Goal: Task Accomplishment & Management: Complete application form

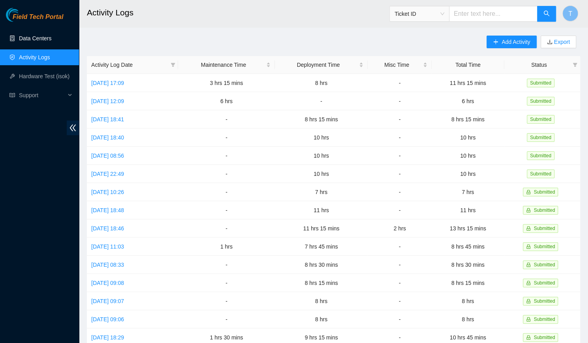
click at [51, 35] on link "Data Centers" at bounding box center [35, 38] width 32 height 6
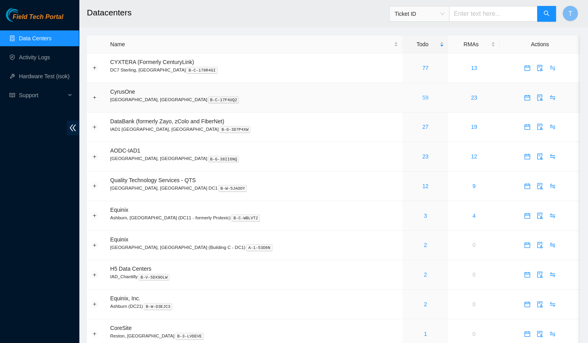
click at [422, 95] on link "59" at bounding box center [425, 97] width 6 height 6
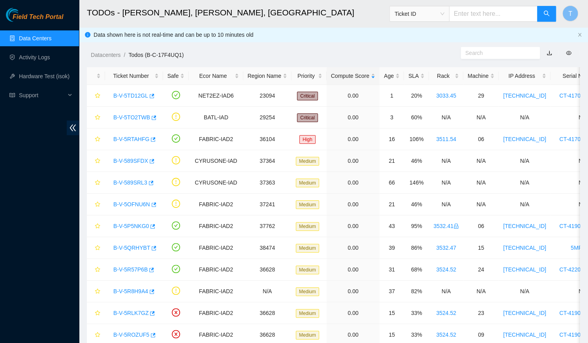
click at [470, 16] on input "text" at bounding box center [493, 14] width 88 height 16
click at [420, 7] on div "Ticket ID" at bounding box center [419, 13] width 59 height 13
type input "463470034630"
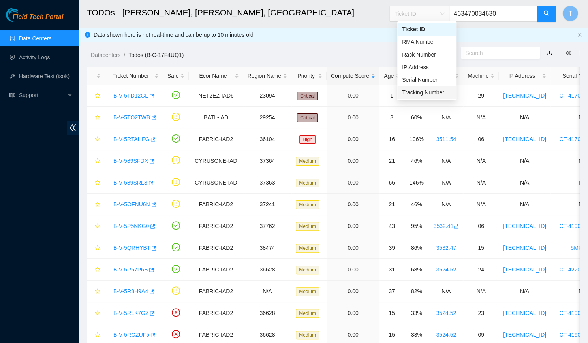
click at [416, 98] on div "Tracking Number" at bounding box center [426, 92] width 59 height 13
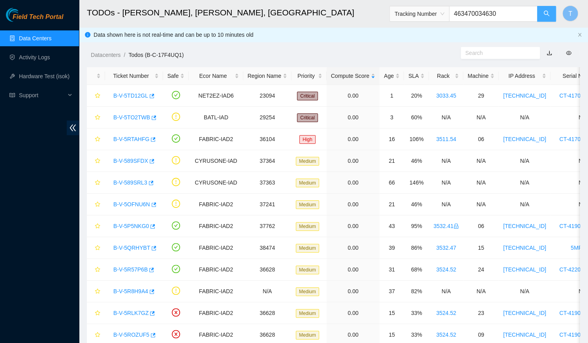
click at [543, 9] on button "button" at bounding box center [546, 14] width 19 height 16
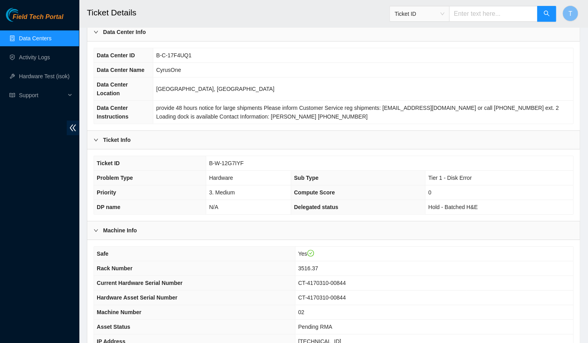
scroll to position [154, 0]
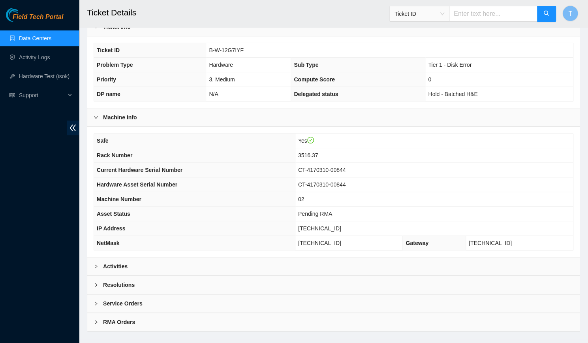
click at [272, 261] on div "Activities" at bounding box center [333, 266] width 492 height 18
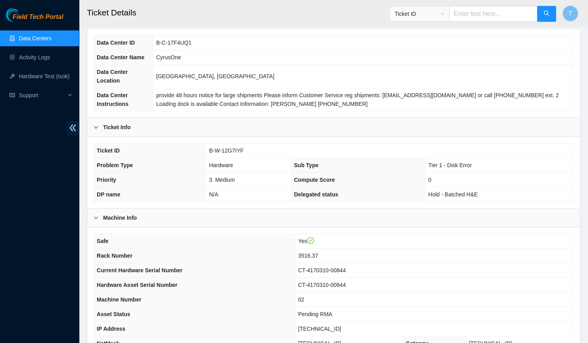
scroll to position [53, 0]
click at [232, 148] on span "B-W-12G7IYF" at bounding box center [226, 151] width 35 height 6
copy span "B-W-12G7IYF"
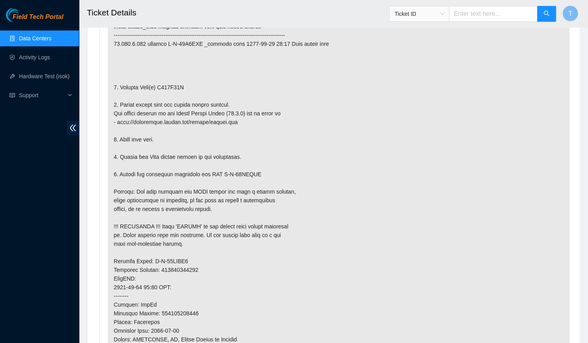
scroll to position [462, 0]
click at [178, 73] on p at bounding box center [338, 233] width 461 height 489
copy p "A020B48B"
click at [475, 173] on p at bounding box center [338, 233] width 461 height 489
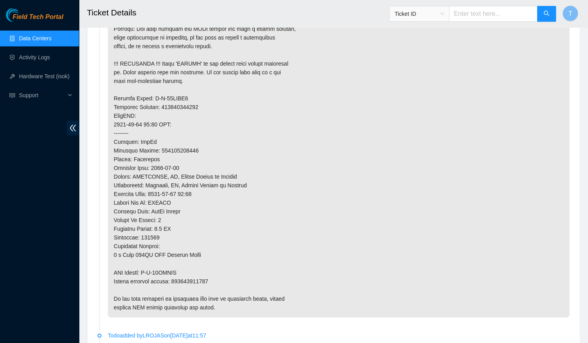
scroll to position [625, 0]
click at [187, 269] on p at bounding box center [338, 70] width 461 height 489
copy p "463470034641"
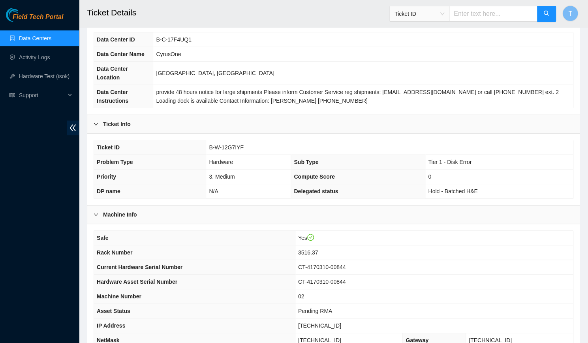
scroll to position [0, 0]
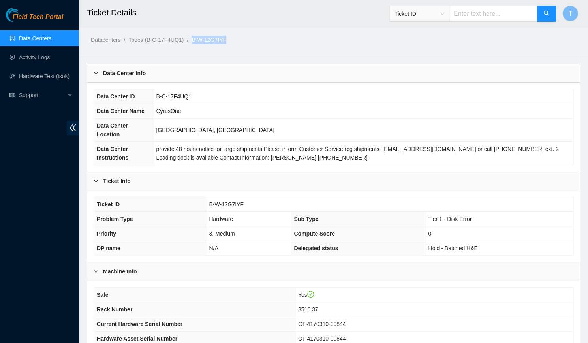
drag, startPoint x: 242, startPoint y: 45, endPoint x: 190, endPoint y: 39, distance: 52.8
copy ol "B-W-12G7IYF /"
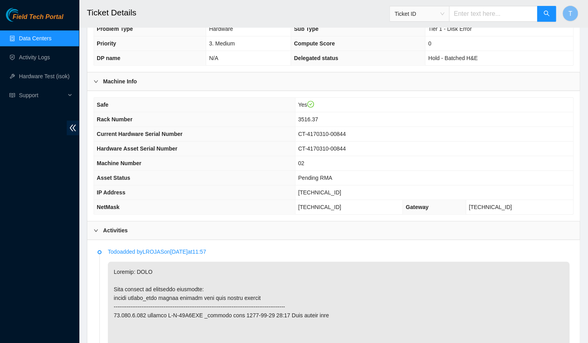
scroll to position [190, 0]
click at [216, 170] on th "Asset Status" at bounding box center [194, 177] width 201 height 15
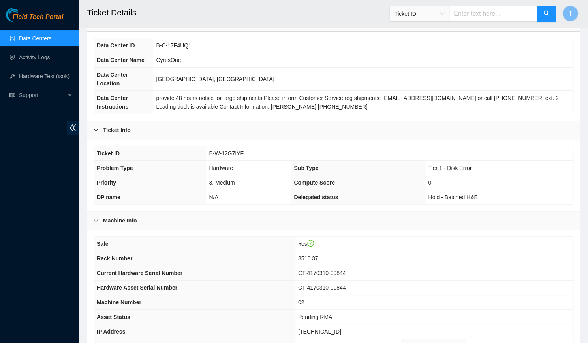
scroll to position [51, 0]
click at [51, 35] on link "Data Centers" at bounding box center [35, 38] width 32 height 6
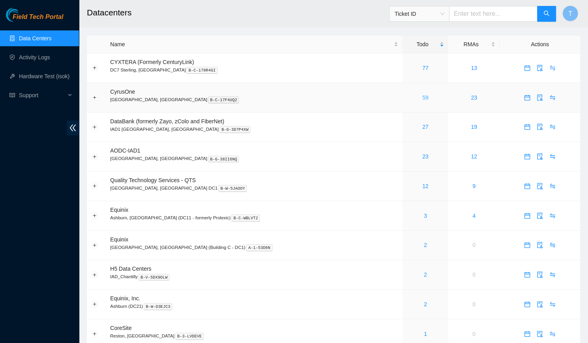
click at [422, 99] on link "59" at bounding box center [425, 97] width 6 height 6
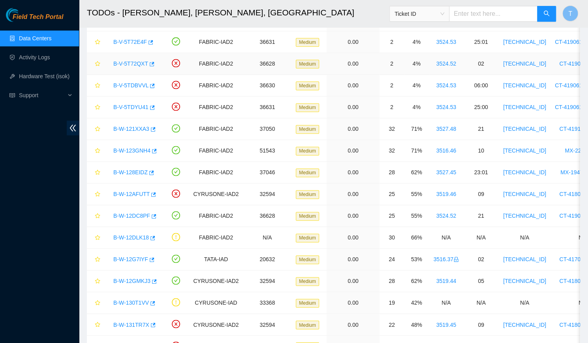
scroll to position [577, 0]
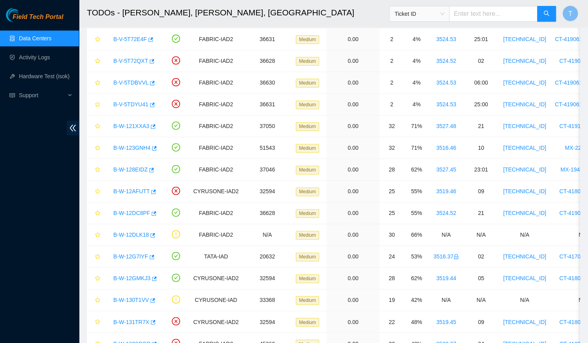
click at [474, 9] on input "text" at bounding box center [493, 14] width 88 height 16
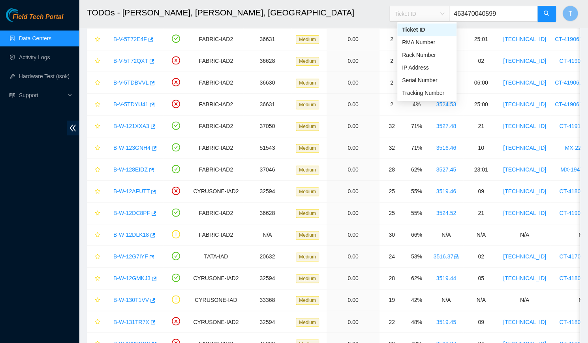
click at [433, 15] on span "Ticket ID" at bounding box center [419, 14] width 50 height 12
type input "463470040599"
click at [429, 93] on div "Tracking Number" at bounding box center [427, 92] width 50 height 9
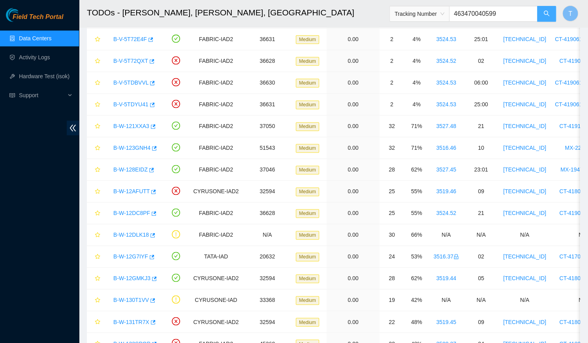
click at [544, 15] on icon "search" at bounding box center [546, 13] width 6 height 6
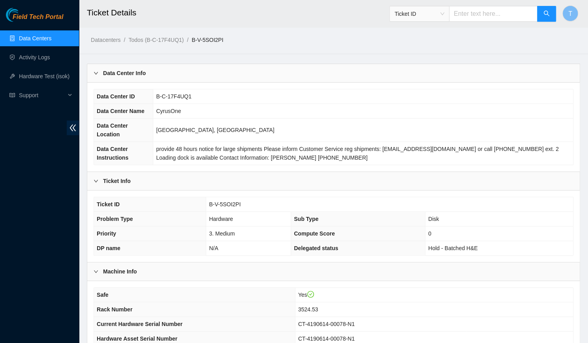
scroll to position [154, 0]
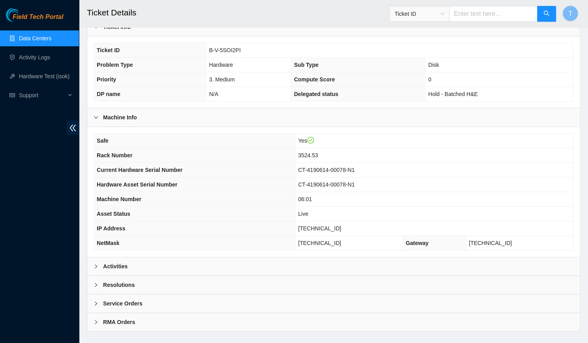
click at [208, 257] on div "Activities" at bounding box center [333, 266] width 492 height 18
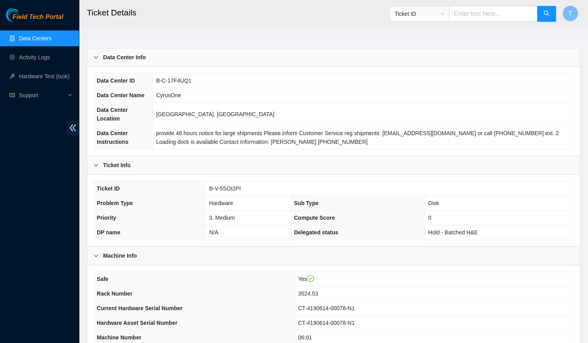
scroll to position [16, 0]
click at [174, 79] on span "B-C-17F4UQ1" at bounding box center [173, 80] width 35 height 6
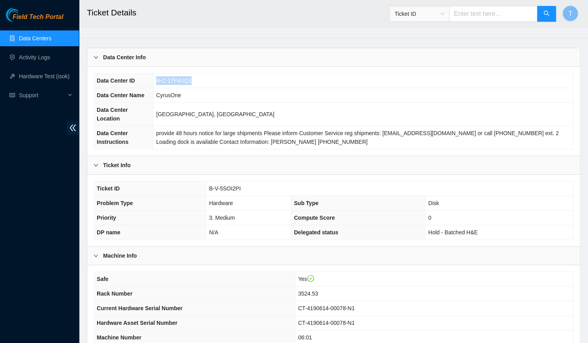
copy span "B-C-17F4UQ1"
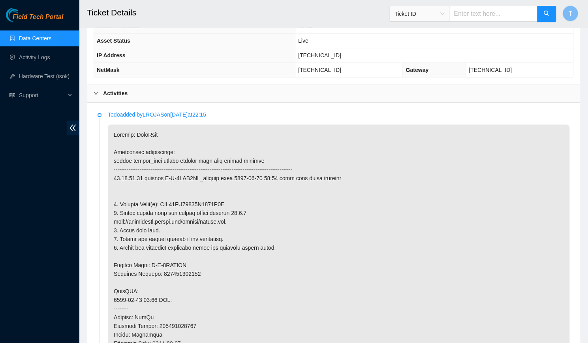
scroll to position [327, 0]
click at [210, 189] on p at bounding box center [338, 316] width 461 height 385
copy p "WFK14LW10000E8477Y8X"
click at [115, 322] on p at bounding box center [338, 316] width 461 height 385
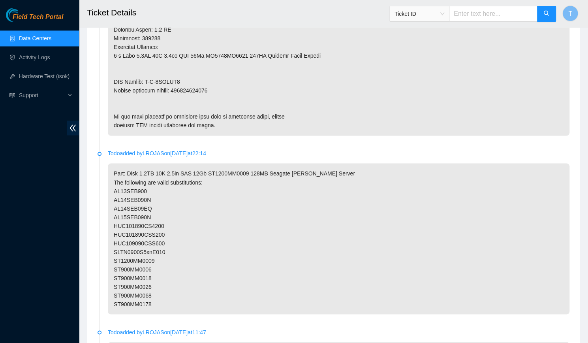
scroll to position [645, 0]
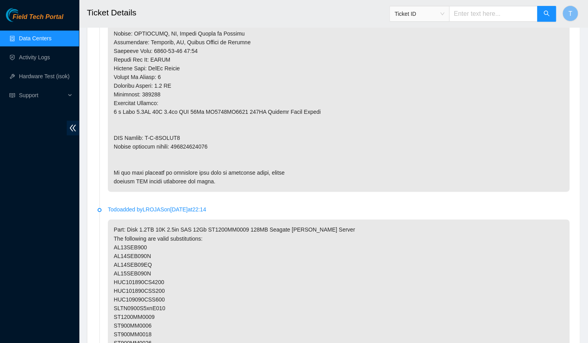
copy p "463470040603"
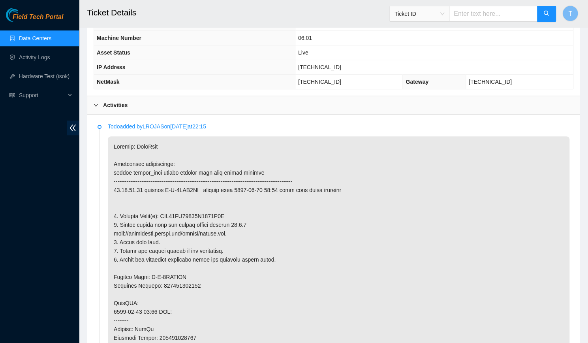
scroll to position [317, 0]
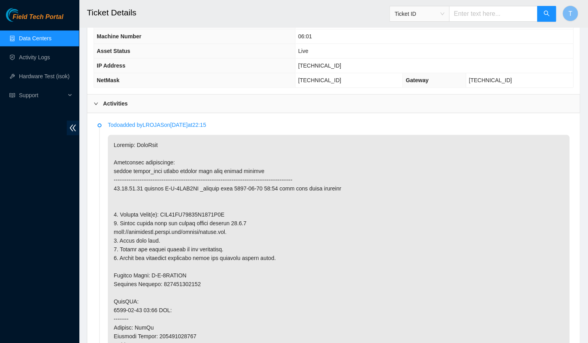
click at [215, 209] on p at bounding box center [338, 327] width 461 height 385
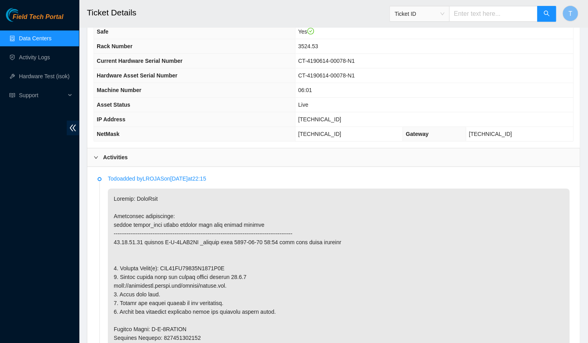
scroll to position [262, 0]
click at [474, 15] on input "text" at bounding box center [493, 14] width 88 height 16
click at [413, 13] on span "Ticket ID" at bounding box center [419, 14] width 50 height 12
type input "463470034630"
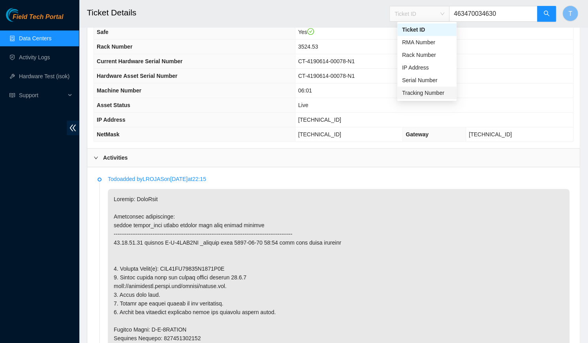
click at [400, 94] on div "Tracking Number" at bounding box center [426, 92] width 59 height 13
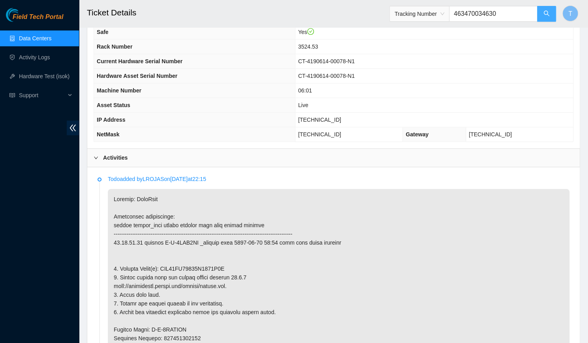
click at [539, 11] on button "button" at bounding box center [546, 14] width 19 height 16
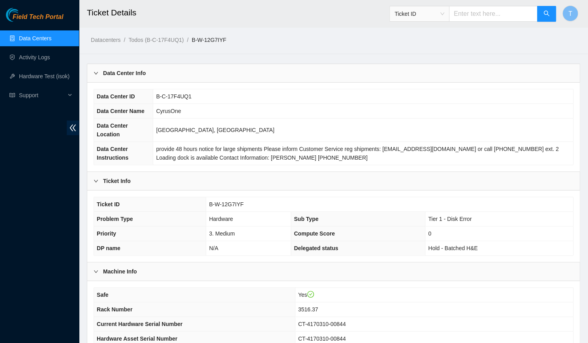
scroll to position [154, 0]
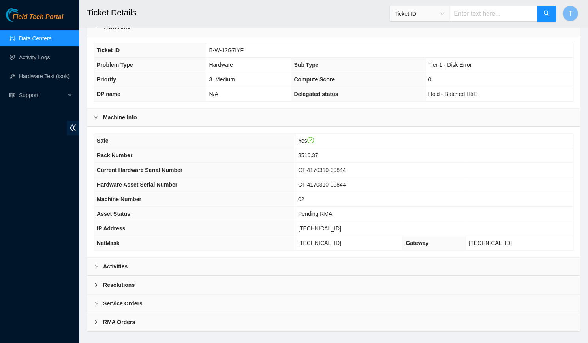
click at [217, 259] on div "Activities" at bounding box center [333, 266] width 492 height 18
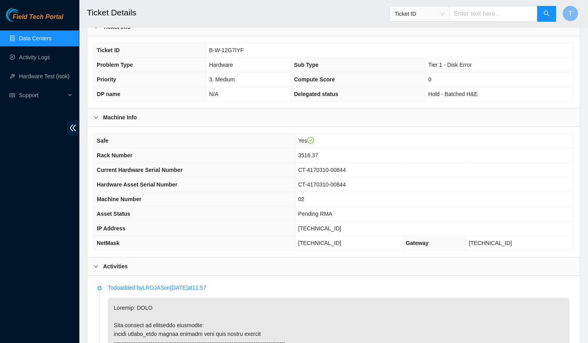
click at [217, 259] on div "Activities" at bounding box center [333, 266] width 492 height 18
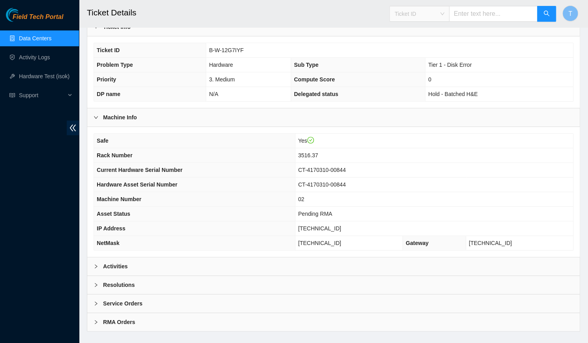
click at [427, 19] on span "Ticket ID" at bounding box center [419, 14] width 50 height 12
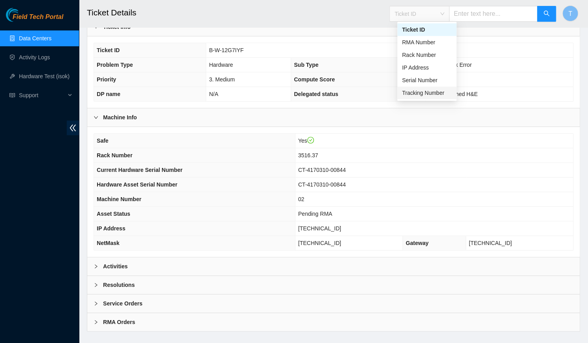
click at [422, 97] on div "Tracking Number" at bounding box center [426, 92] width 59 height 13
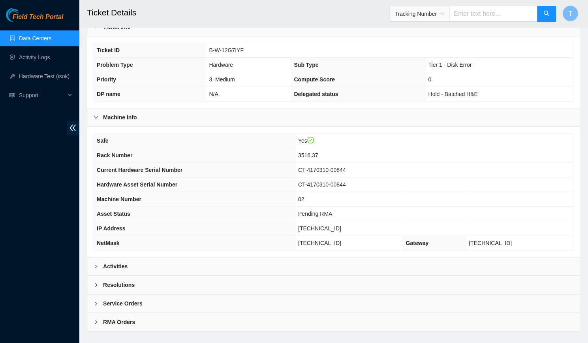
click at [462, 13] on input "text" at bounding box center [493, 14] width 88 height 16
type input "5"
type input "425421598680"
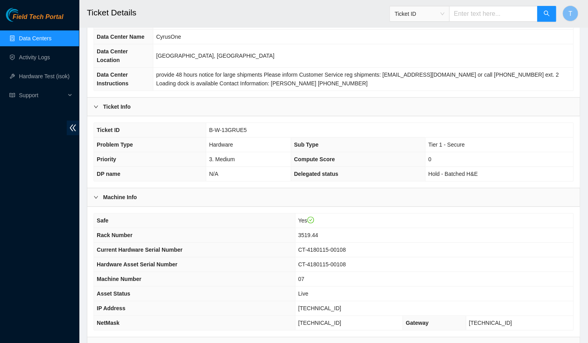
scroll to position [154, 0]
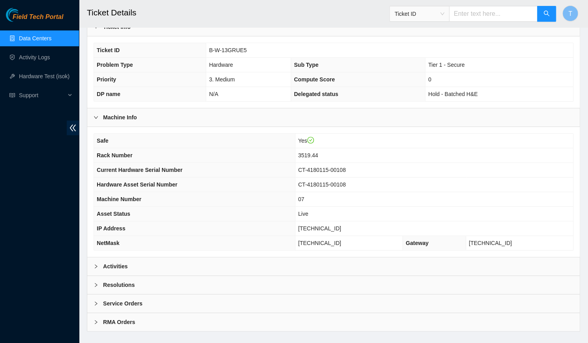
click at [251, 257] on div "Activities" at bounding box center [333, 266] width 492 height 18
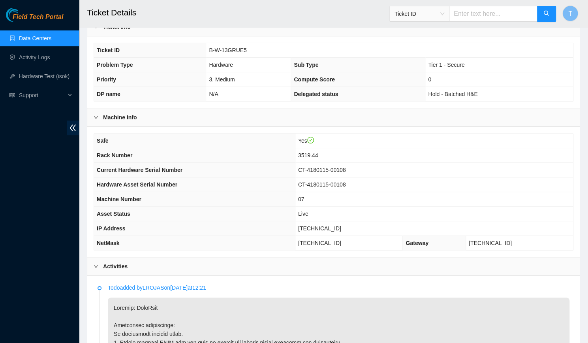
scroll to position [0, 0]
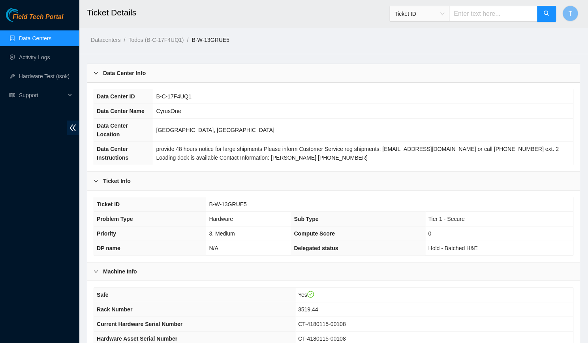
click at [225, 201] on span "B-W-13GRUE5" at bounding box center [227, 204] width 37 height 6
copy span "B-W-13GRUE5"
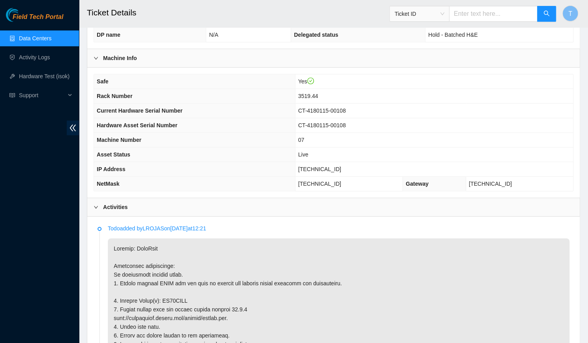
scroll to position [324, 0]
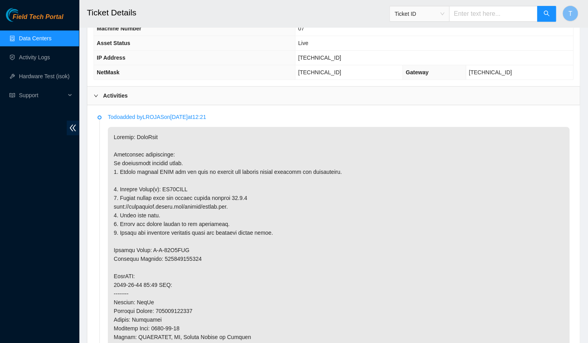
click at [178, 178] on p at bounding box center [338, 311] width 461 height 368
copy p "ZC14ZNFQ"
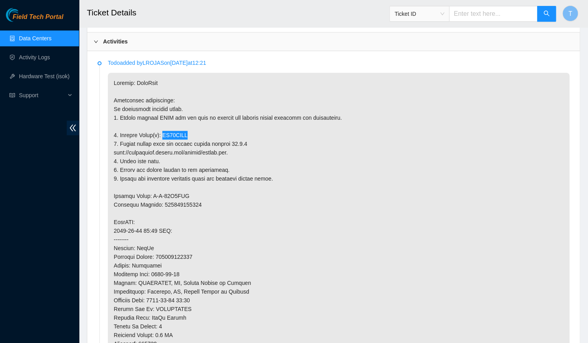
scroll to position [381, 0]
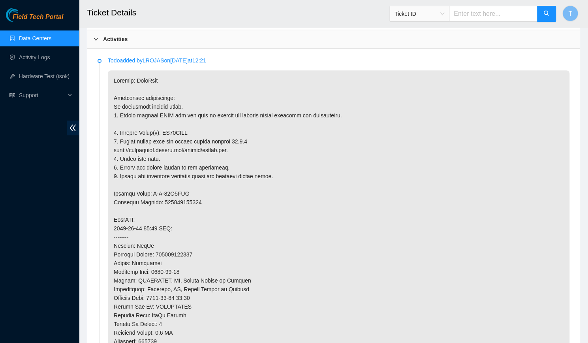
click at [186, 300] on p at bounding box center [338, 254] width 461 height 368
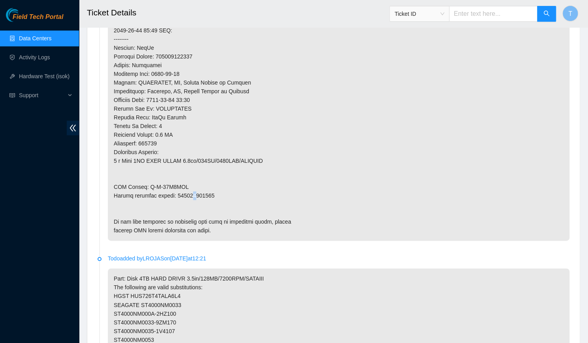
drag, startPoint x: 192, startPoint y: 187, endPoint x: 188, endPoint y: 185, distance: 4.6
click at [188, 185] on p at bounding box center [338, 57] width 461 height 368
click at [460, 164] on p at bounding box center [338, 57] width 461 height 368
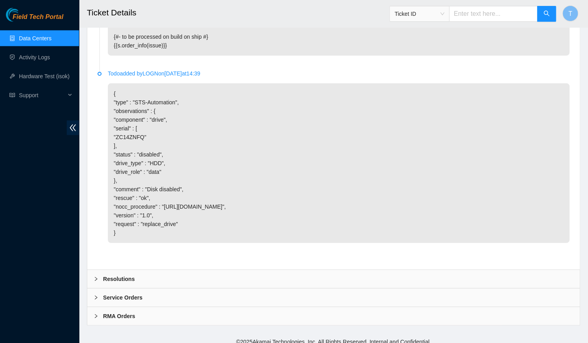
scroll to position [1279, 0]
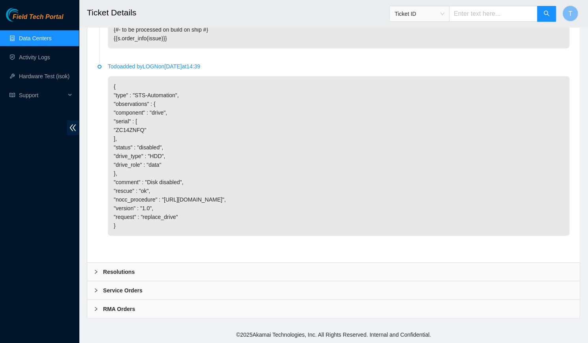
click at [132, 267] on b "Resolutions" at bounding box center [119, 271] width 32 height 9
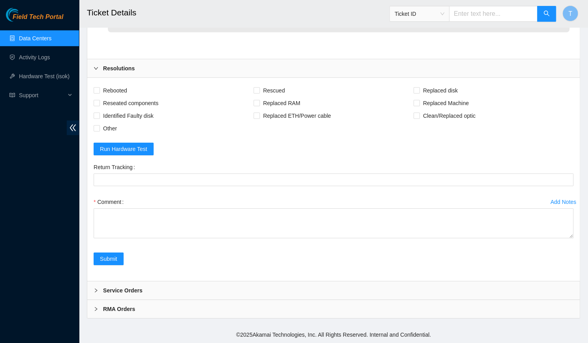
scroll to position [1451, 0]
click at [141, 153] on span "Run Hardware Test" at bounding box center [123, 148] width 47 height 9
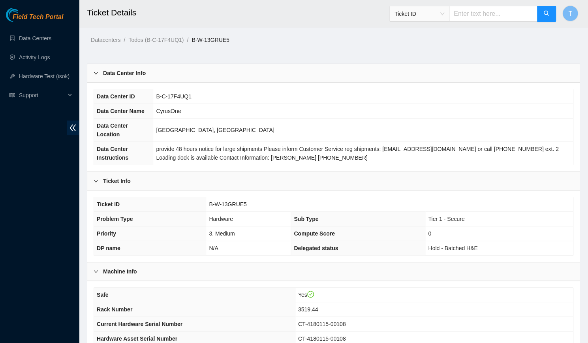
scroll to position [154, 0]
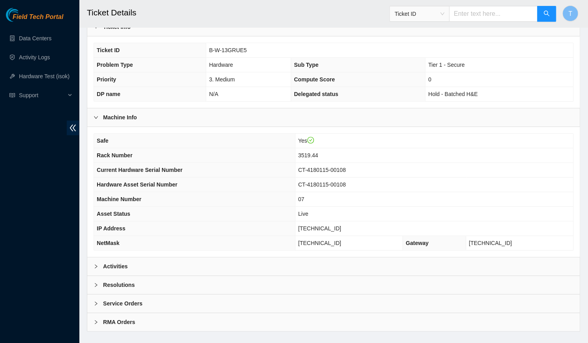
click at [218, 259] on div "Activities" at bounding box center [333, 266] width 492 height 18
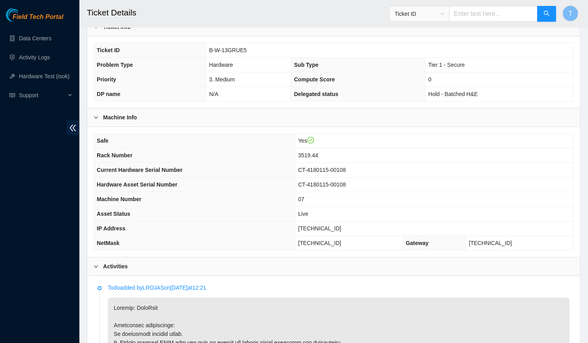
click at [218, 259] on div "Activities" at bounding box center [333, 266] width 492 height 18
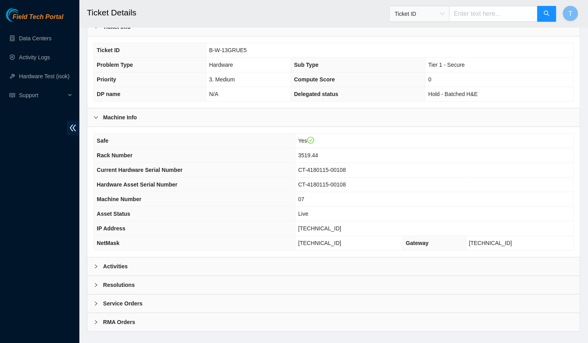
click at [215, 275] on div "Resolutions" at bounding box center [333, 284] width 492 height 18
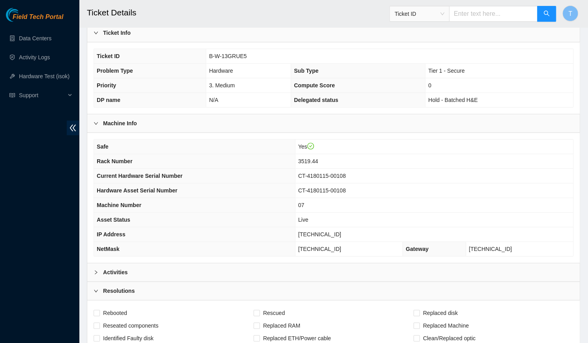
scroll to position [148, 0]
click at [341, 230] on span "23.62.60.14" at bounding box center [319, 233] width 43 height 6
click at [341, 230] on span "[TECHNICAL_ID]" at bounding box center [319, 233] width 43 height 6
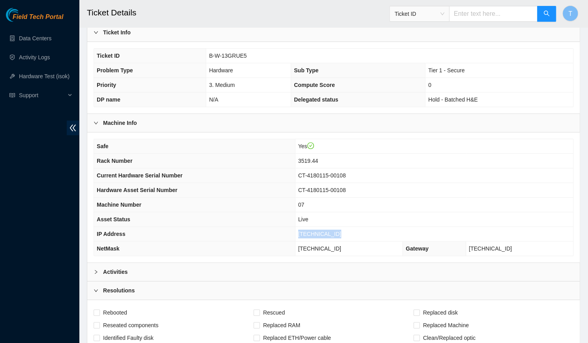
copy span "[TECHNICAL_ID]"
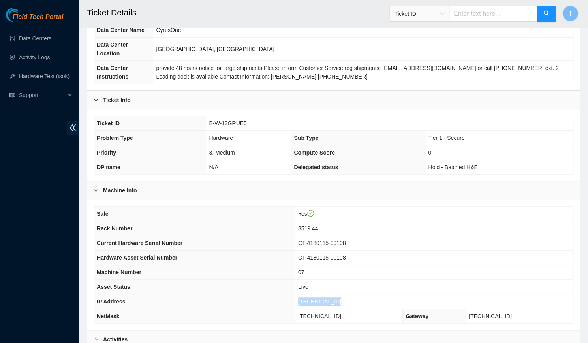
scroll to position [194, 0]
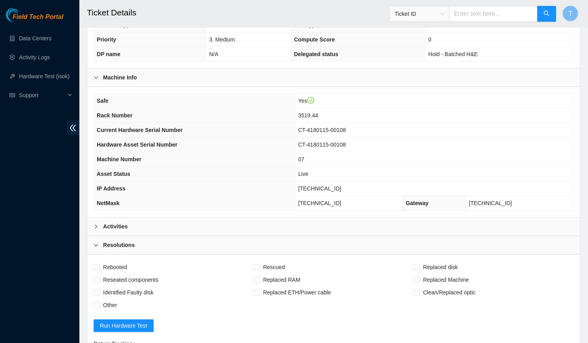
click at [297, 217] on div "Activities" at bounding box center [333, 226] width 492 height 18
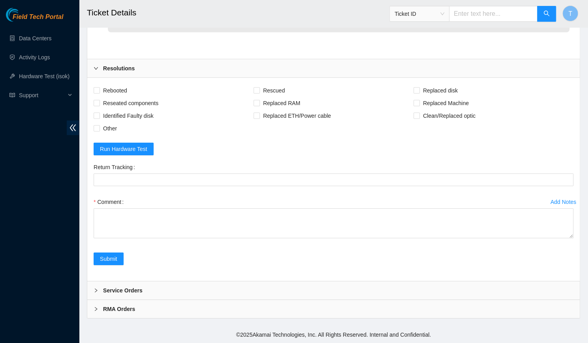
scroll to position [1468, 0]
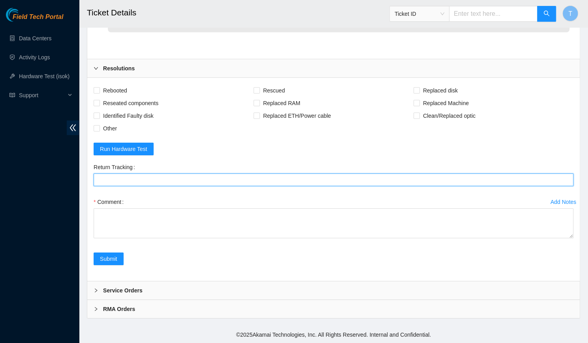
click at [134, 186] on Tracking "Return Tracking" at bounding box center [334, 179] width 480 height 13
paste Tracking "425421598691"
type Tracking "425421598691"
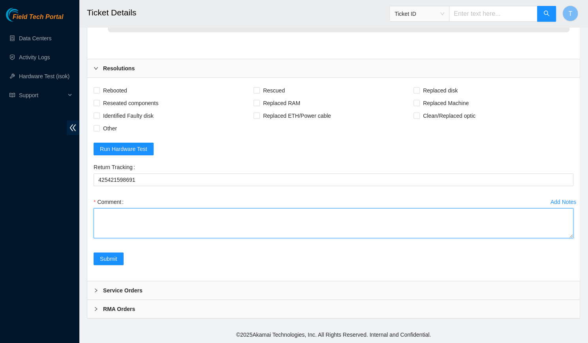
click at [134, 236] on textarea "Comment" at bounding box center [334, 223] width 480 height 30
paste textarea "--Verified rack and machine SN -Identified faulty disk -Replaced old disk with …"
click at [99, 231] on textarea "--Verified rack and machine SN -Identified faulty disk -Replaced old disk with …" at bounding box center [334, 223] width 480 height 30
type textarea "-Verified rack and machine SN -Identified faulty disk -Replaced old disk with n…"
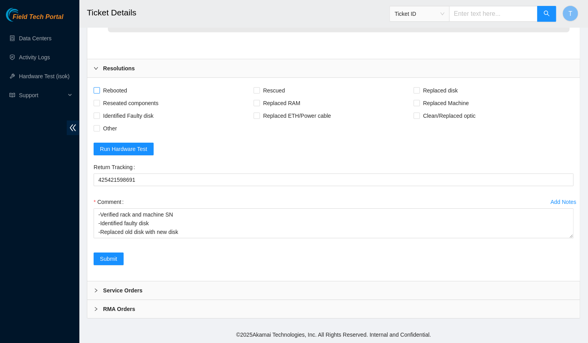
click at [117, 97] on span "Rebooted" at bounding box center [115, 90] width 30 height 13
click at [99, 93] on input "Rebooted" at bounding box center [97, 90] width 6 height 6
checkbox input "true"
click at [279, 97] on span "Rescued" at bounding box center [274, 90] width 28 height 13
click at [259, 93] on input "Rescued" at bounding box center [256, 90] width 6 height 6
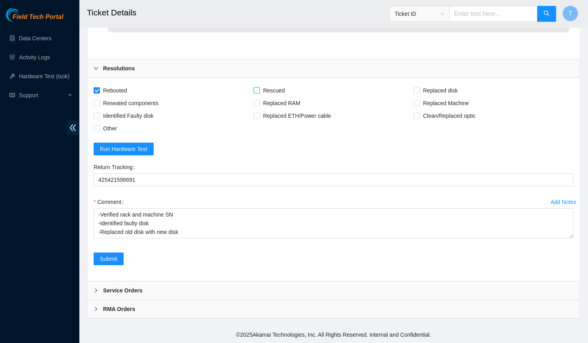
checkbox input "true"
click at [420, 109] on span "Replaced Machine" at bounding box center [446, 103] width 52 height 13
click at [419, 105] on input "Replaced Machine" at bounding box center [416, 103] width 6 height 6
click at [418, 109] on label "Replaced Machine" at bounding box center [442, 103] width 58 height 13
click at [418, 105] on input "Replaced Machine" at bounding box center [416, 103] width 6 height 6
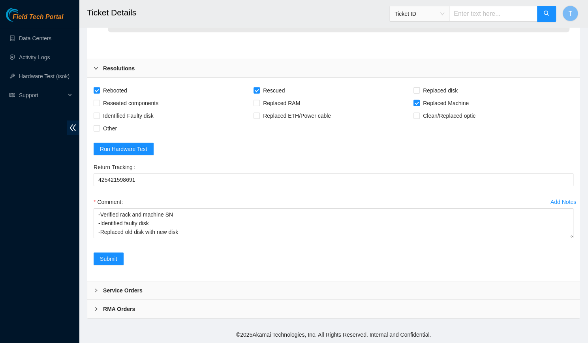
checkbox input "false"
click at [420, 97] on span "Replaced disk" at bounding box center [440, 90] width 41 height 13
click at [419, 93] on input "Replaced disk" at bounding box center [416, 90] width 6 height 6
checkbox input "true"
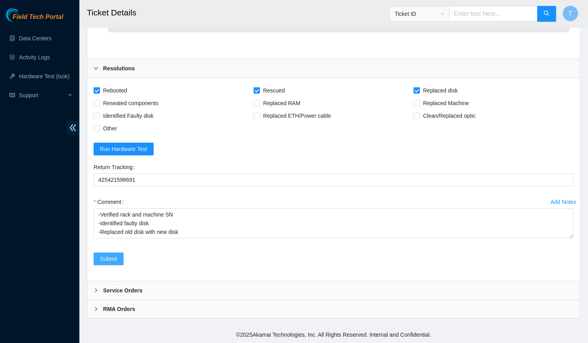
click at [99, 260] on button "Submit" at bounding box center [109, 258] width 30 height 13
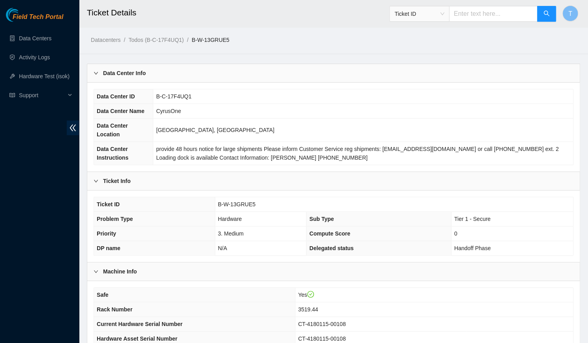
click at [55, 137] on div "Field Tech Portal Data Centers Activity Logs Hardware Test (isok) Support" at bounding box center [39, 175] width 79 height 335
click at [465, 11] on input "text" at bounding box center [493, 14] width 88 height 16
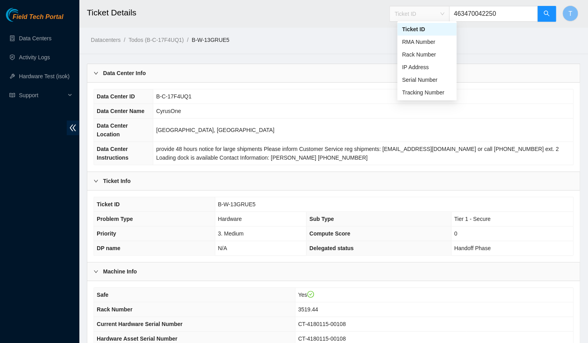
click at [425, 10] on span "Ticket ID" at bounding box center [419, 14] width 50 height 12
type input "463470042250"
click at [416, 92] on div "Tracking Number" at bounding box center [427, 92] width 50 height 9
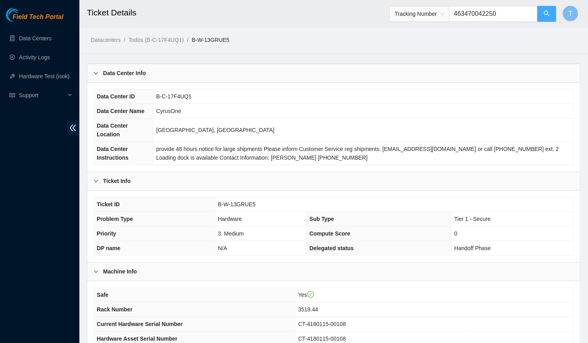
click at [551, 15] on button "button" at bounding box center [546, 14] width 19 height 16
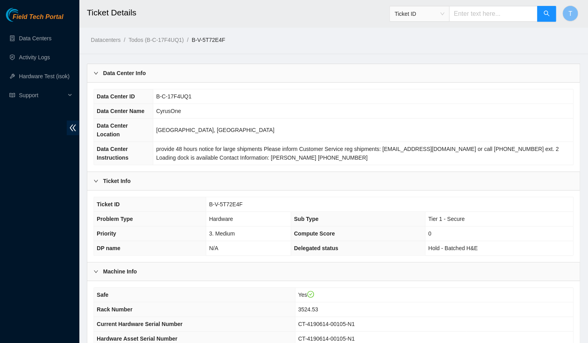
scroll to position [154, 0]
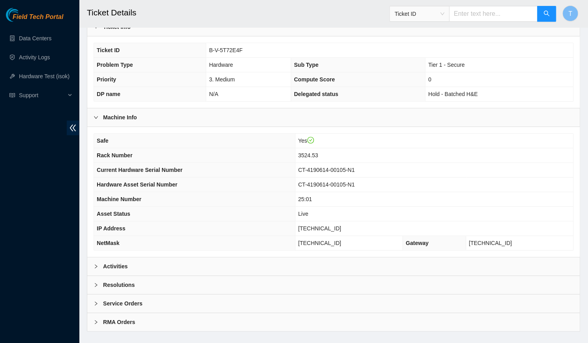
click at [238, 257] on div "Activities" at bounding box center [333, 266] width 492 height 18
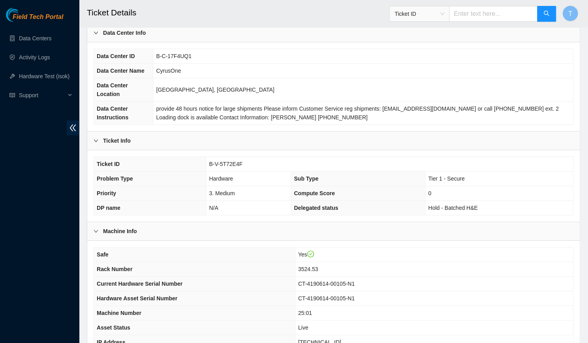
scroll to position [37, 0]
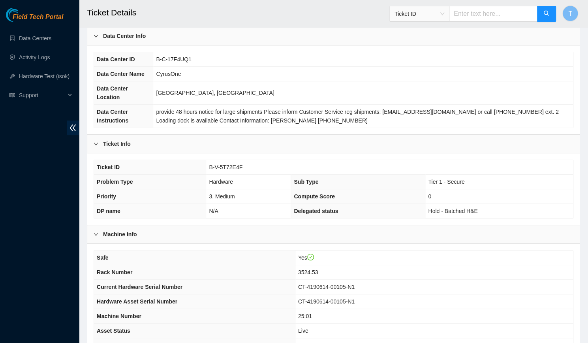
click at [215, 164] on span "B-V-5T72E4F" at bounding box center [226, 167] width 34 height 6
copy span "B-V-5T72E4F"
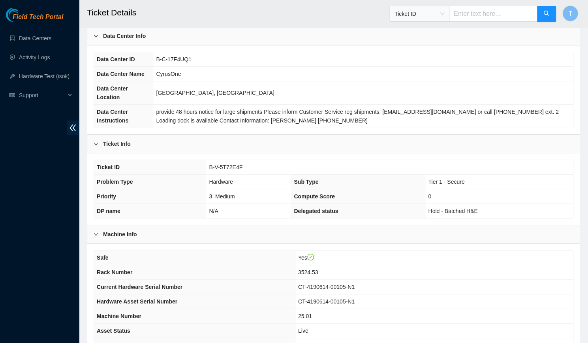
click at [374, 267] on td "3524.53" at bounding box center [434, 272] width 278 height 15
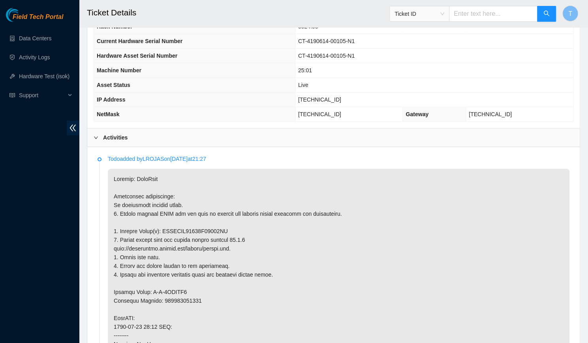
scroll to position [349, 0]
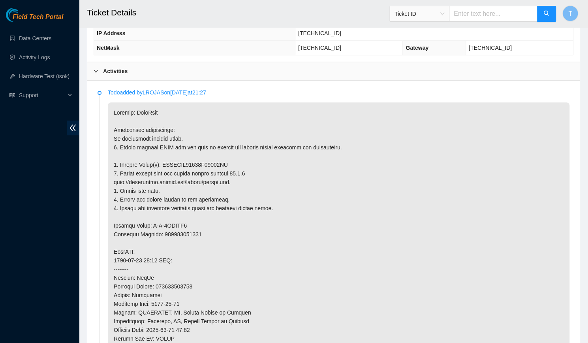
click at [212, 150] on p at bounding box center [338, 286] width 461 height 368
copy p "WFKAPNG40000K15275JZ"
click at [430, 300] on p at bounding box center [338, 286] width 461 height 368
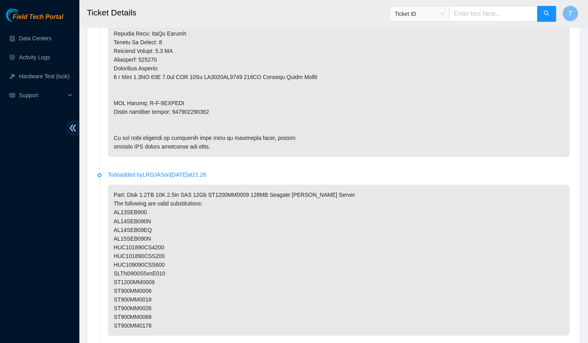
scroll to position [662, 0]
copy p "463470042260"
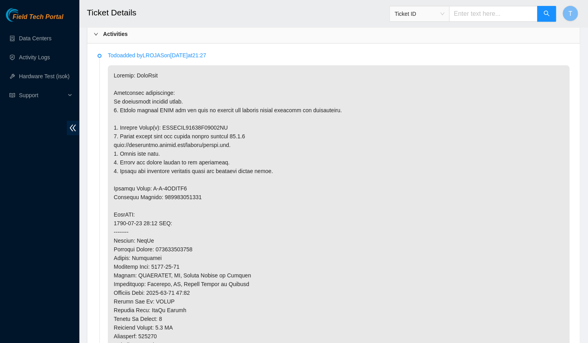
scroll to position [386, 0]
click at [314, 222] on p at bounding box center [338, 250] width 461 height 368
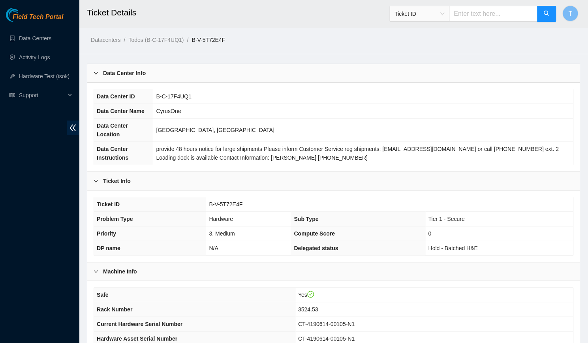
scroll to position [222, 0]
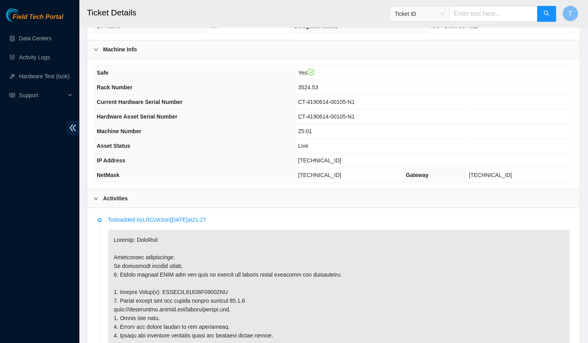
click at [336, 157] on span "[TECHNICAL_ID]" at bounding box center [319, 160] width 43 height 6
copy span "[TECHNICAL_ID]"
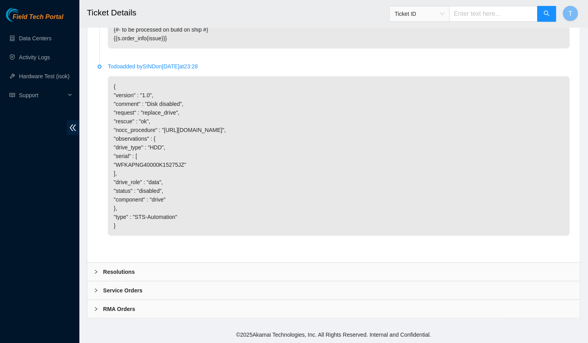
scroll to position [1210, 0]
click at [150, 271] on div "Resolutions" at bounding box center [333, 271] width 492 height 18
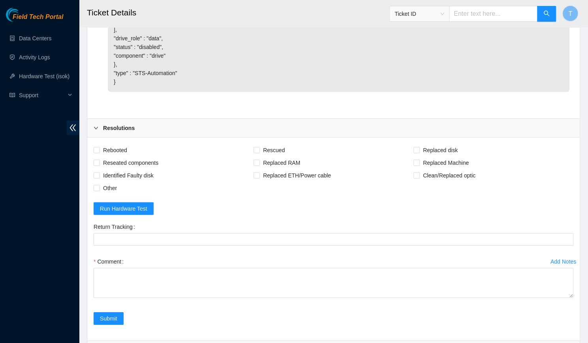
scroll to position [1280, 0]
click at [120, 156] on span "Rebooted" at bounding box center [115, 149] width 30 height 13
click at [99, 152] on input "Rebooted" at bounding box center [97, 149] width 6 height 6
checkbox input "true"
click at [265, 156] on span "Rescued" at bounding box center [274, 149] width 28 height 13
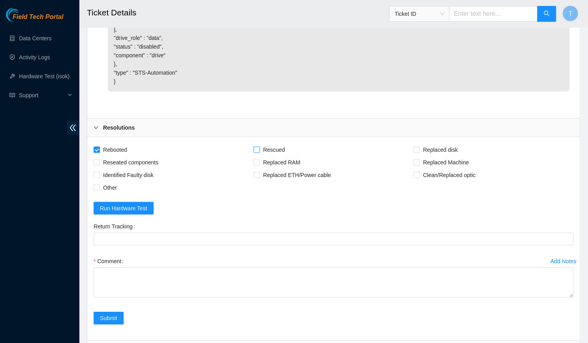
click at [259, 152] on input "Rescued" at bounding box center [256, 149] width 6 height 6
checkbox input "true"
click at [430, 156] on span "Replaced disk" at bounding box center [440, 149] width 41 height 13
click at [419, 152] on input "Replaced disk" at bounding box center [416, 149] width 6 height 6
checkbox input "true"
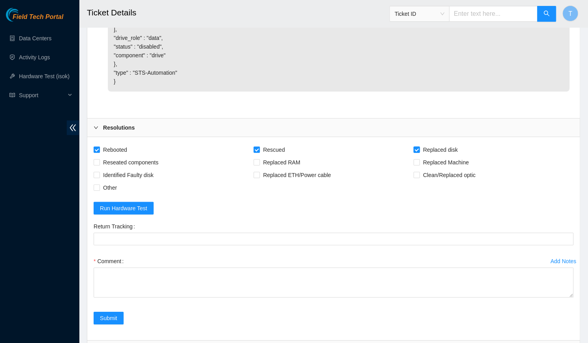
scroll to position [1412, 0]
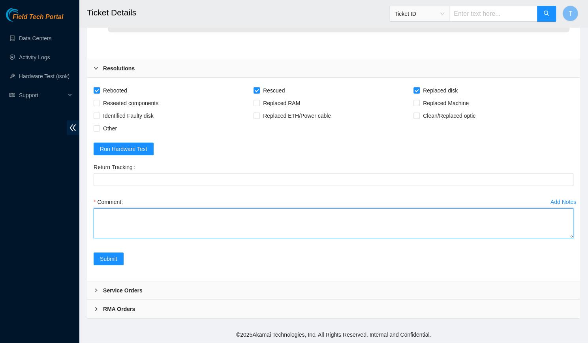
click at [334, 225] on textarea "Comment" at bounding box center [334, 223] width 480 height 30
paste textarea "-Verified rack and machine SN -Identified faulty disk -Replaced old disk with n…"
type textarea "-Verified rack and machine SN -Identified faulty disk -Replaced old disk with n…"
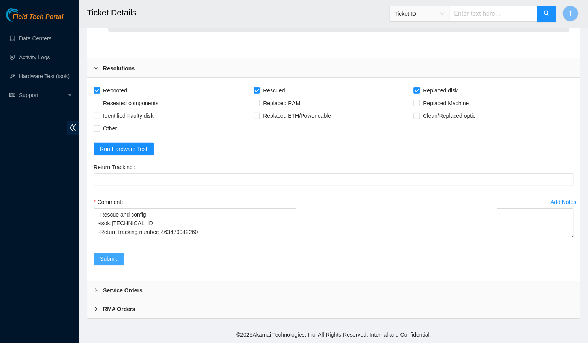
click at [112, 263] on span "Submit" at bounding box center [108, 258] width 17 height 9
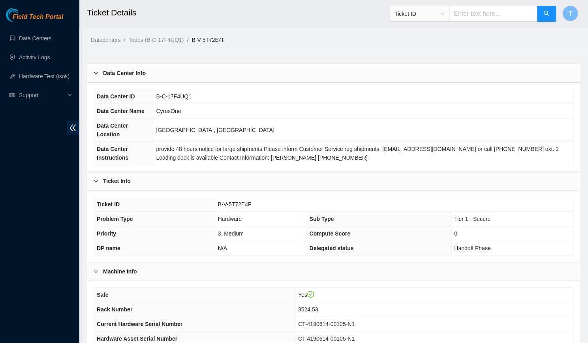
click at [494, 17] on input "text" at bounding box center [493, 14] width 88 height 16
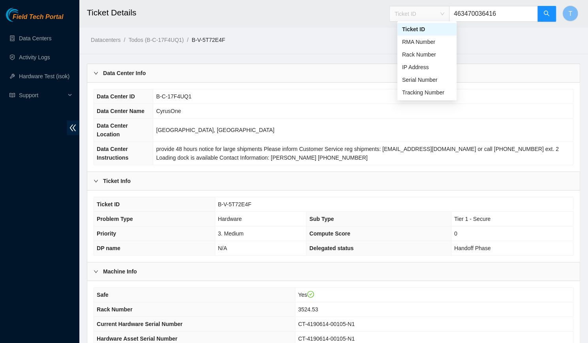
click at [410, 11] on span "Ticket ID" at bounding box center [419, 14] width 50 height 12
type input "463470036416"
click at [406, 97] on div "Tracking Number" at bounding box center [426, 92] width 59 height 13
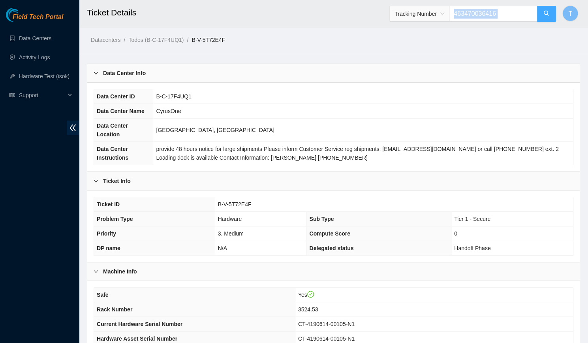
drag, startPoint x: 543, startPoint y: 22, endPoint x: 545, endPoint y: 16, distance: 6.1
click at [545, 16] on div "Tracking Number 463470036416" at bounding box center [472, 13] width 167 height 25
click at [545, 16] on icon "search" at bounding box center [546, 13] width 6 height 6
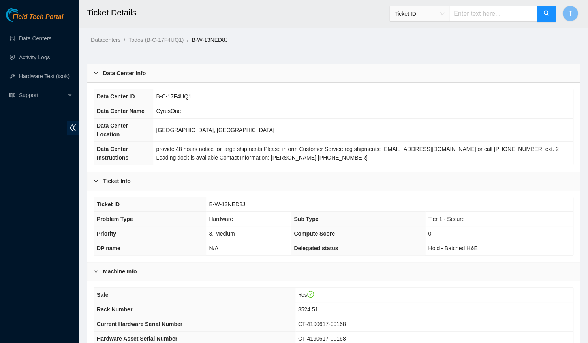
scroll to position [154, 0]
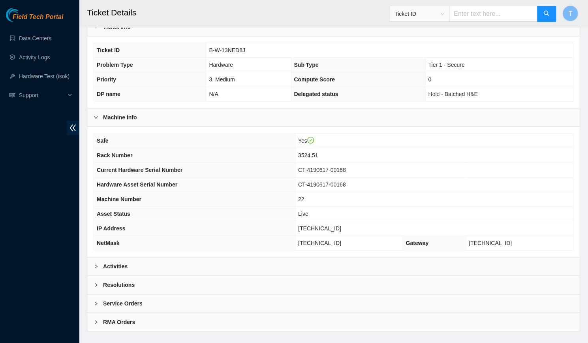
click at [320, 257] on div "Activities" at bounding box center [333, 266] width 492 height 18
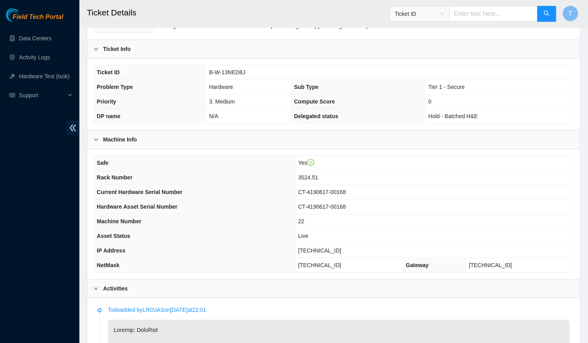
scroll to position [132, 0]
click at [211, 65] on td "B-W-13NED8J" at bounding box center [389, 72] width 367 height 15
copy span "B-W-13NED8J"
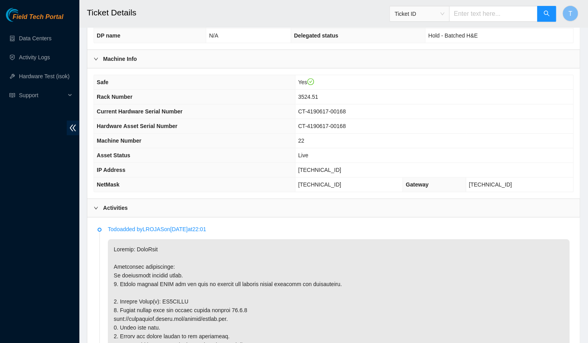
scroll to position [214, 0]
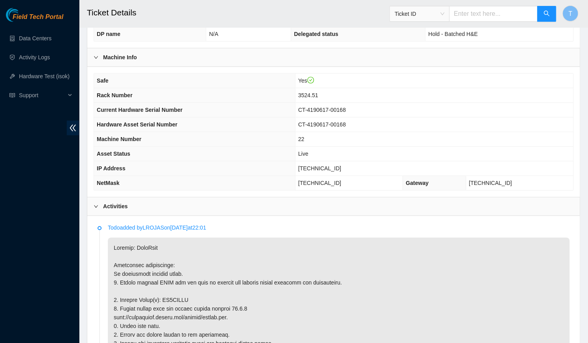
copy p "ZC1AAAGD"
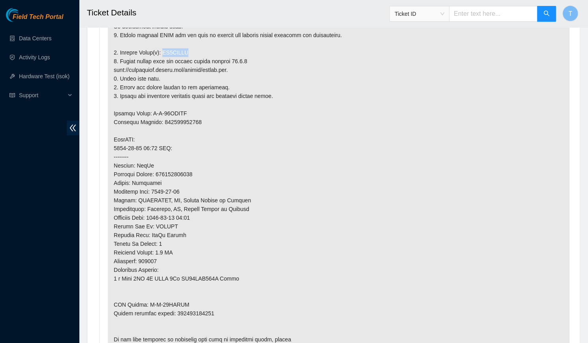
scroll to position [464, 0]
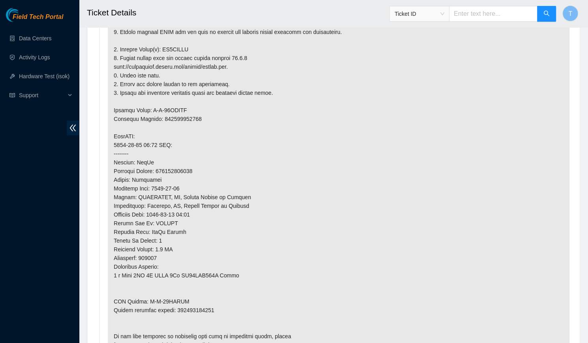
click at [184, 299] on p at bounding box center [338, 171] width 461 height 368
copy p "463470036427"
click at [435, 108] on p at bounding box center [338, 171] width 461 height 368
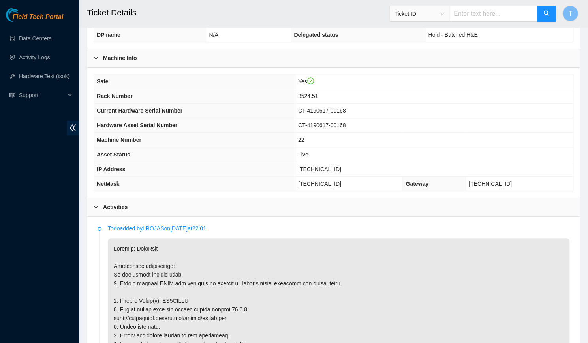
scroll to position [209, 0]
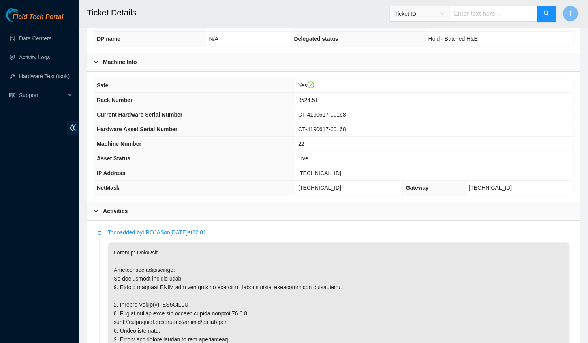
click at [331, 166] on td "[TECHNICAL_ID]" at bounding box center [434, 173] width 278 height 15
copy span "[TECHNICAL_ID]"
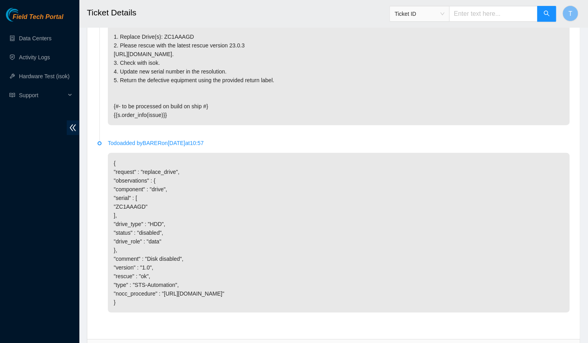
scroll to position [1279, 0]
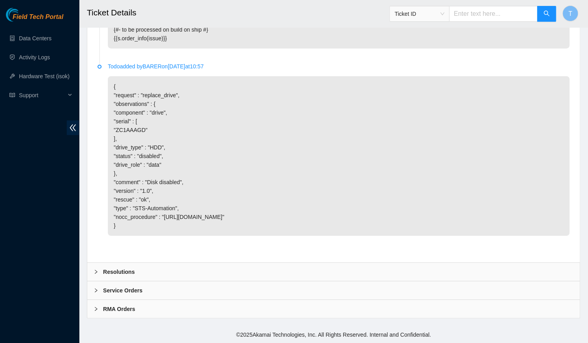
click at [173, 268] on div "Resolutions" at bounding box center [333, 271] width 492 height 18
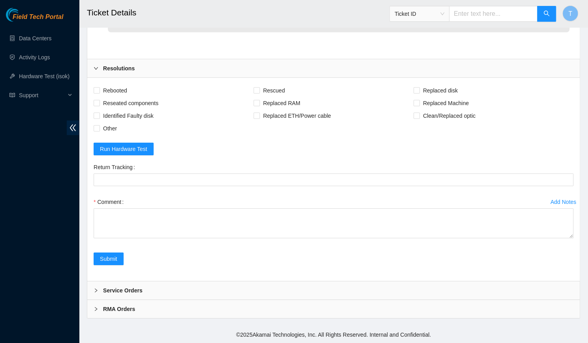
scroll to position [1457, 0]
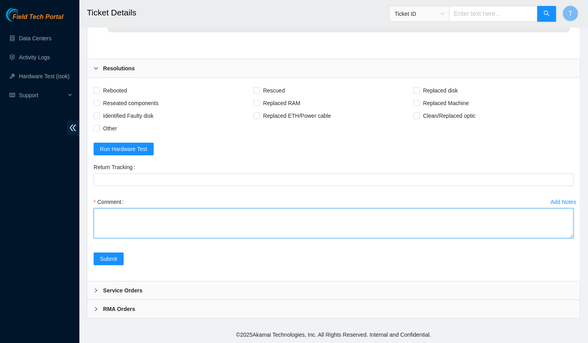
paste textarea "--Verified rack and machine SN -Identified faulty disk -Replaced old disk with …"
click at [176, 238] on textarea "--Verified rack and machine SN -Identified faulty disk -Replaced old disk with …" at bounding box center [334, 223] width 480 height 30
click at [99, 237] on textarea "--Verified rack and machine SN -Identified faulty disk -Replaced old disk with …" at bounding box center [334, 223] width 480 height 30
type textarea "-Verified rack and machine SN -Identified faulty disk -Replaced old disk with n…"
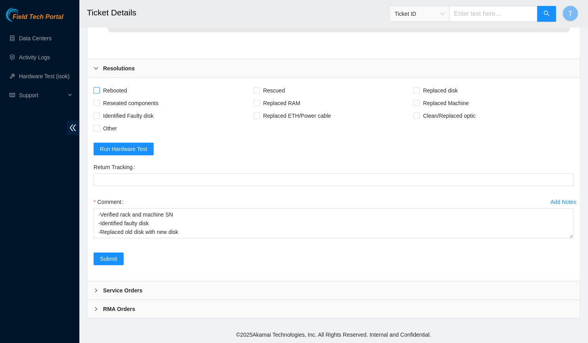
click at [108, 97] on span "Rebooted" at bounding box center [115, 90] width 30 height 13
click at [99, 93] on input "Rebooted" at bounding box center [97, 90] width 6 height 6
checkbox input "true"
click at [272, 97] on span "Rescued" at bounding box center [274, 90] width 28 height 13
click at [259, 93] on input "Rescued" at bounding box center [256, 90] width 6 height 6
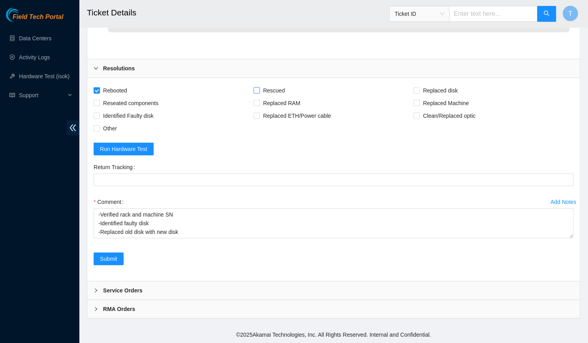
checkbox input "true"
click at [436, 97] on span "Replaced disk" at bounding box center [440, 90] width 41 height 13
click at [419, 93] on input "Replaced disk" at bounding box center [416, 90] width 6 height 6
checkbox input "true"
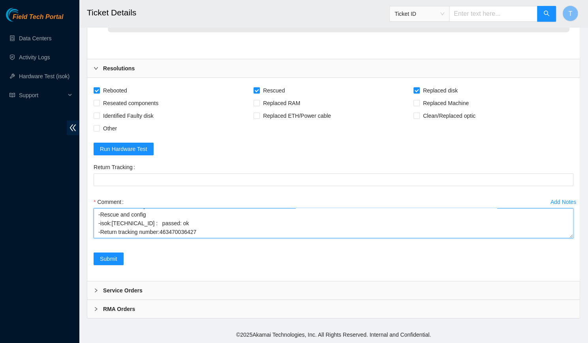
click at [186, 238] on textarea "-Verified rack and machine SN -Identified faulty disk -Replaced old disk with n…" at bounding box center [334, 223] width 480 height 30
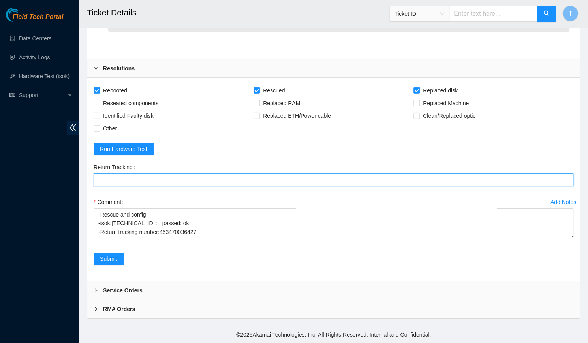
click at [182, 186] on Tracking "Return Tracking" at bounding box center [334, 179] width 480 height 13
paste Tracking "463470036427"
type Tracking "463470036427"
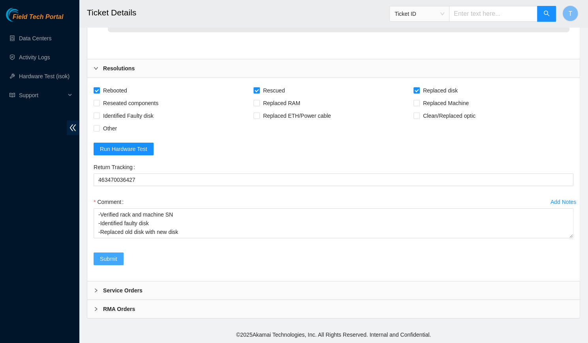
click at [108, 263] on span "Submit" at bounding box center [108, 258] width 17 height 9
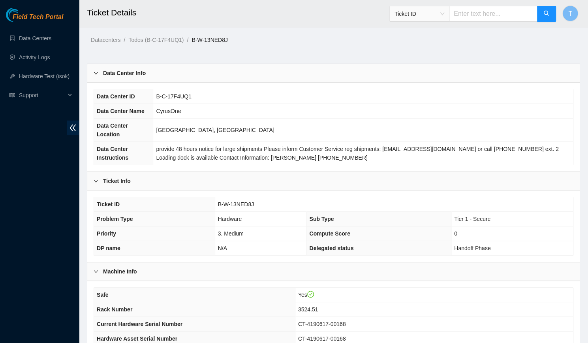
click at [430, 22] on div "Ticket ID" at bounding box center [472, 13] width 167 height 25
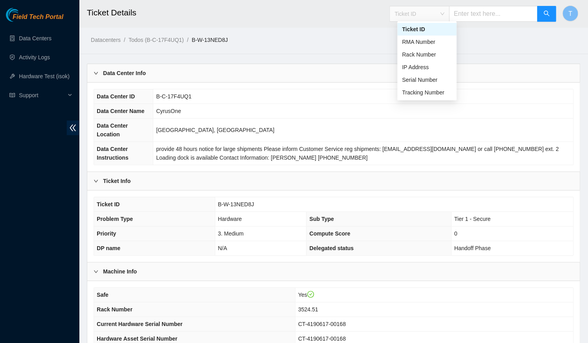
click at [443, 15] on span "Ticket ID" at bounding box center [419, 14] width 50 height 12
click at [420, 97] on div "Tracking Number" at bounding box center [426, 92] width 59 height 13
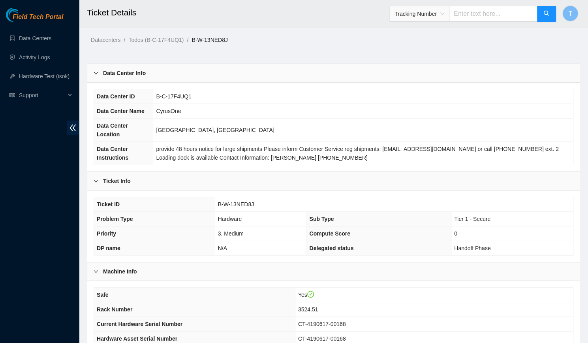
click at [496, 9] on input "text" at bounding box center [493, 14] width 88 height 16
type input "463470037938"
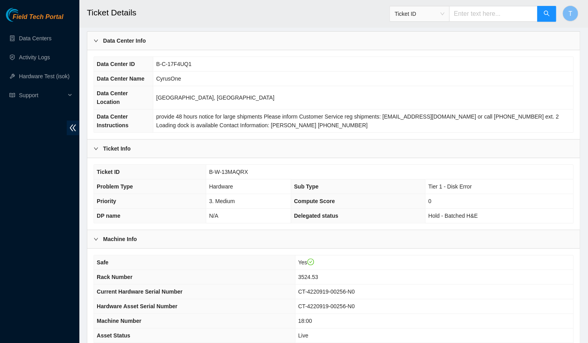
scroll to position [34, 0]
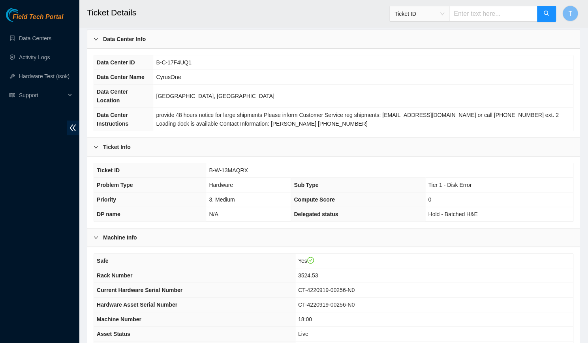
click at [216, 167] on span "B-W-13MAQRX" at bounding box center [228, 170] width 39 height 6
copy span "B-W-13MAQRX"
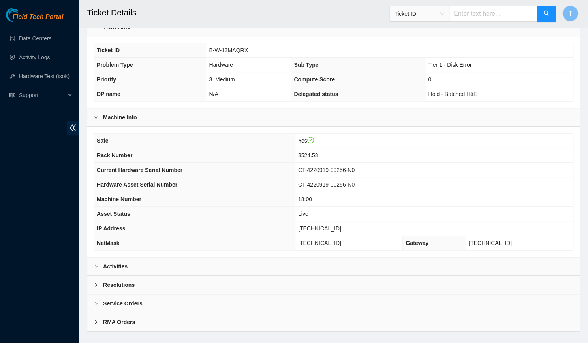
click at [207, 257] on div "Activities" at bounding box center [333, 266] width 492 height 18
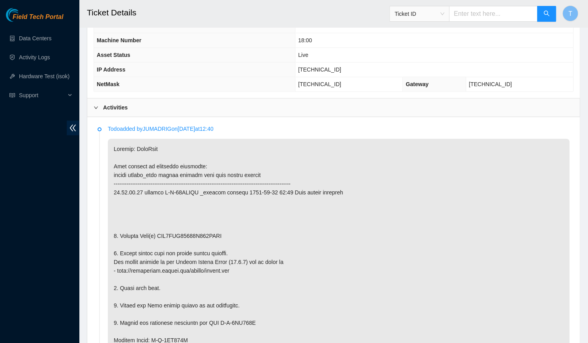
scroll to position [316, 0]
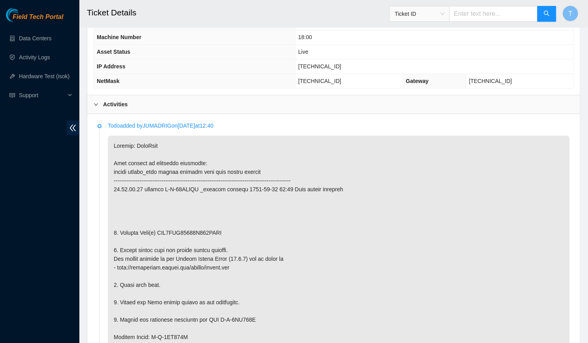
click at [200, 223] on p at bounding box center [338, 345] width 461 height 420
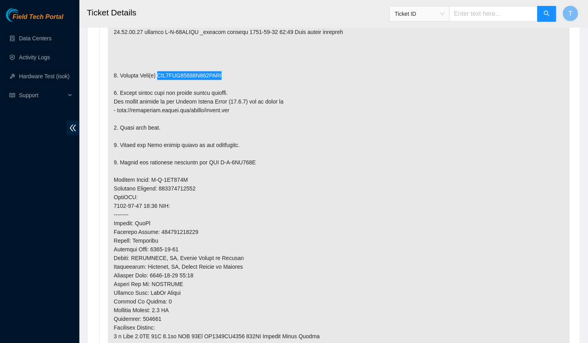
scroll to position [472, 0]
click at [195, 299] on p at bounding box center [338, 189] width 461 height 420
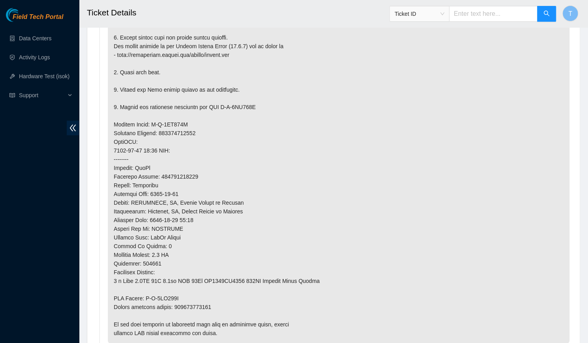
scroll to position [541, 0]
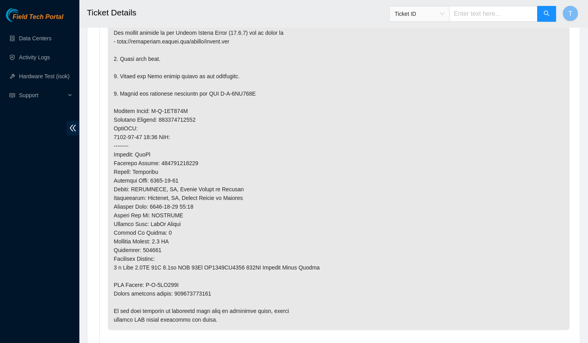
click at [191, 279] on p at bounding box center [338, 120] width 461 height 420
click at [438, 113] on p at bounding box center [338, 120] width 461 height 420
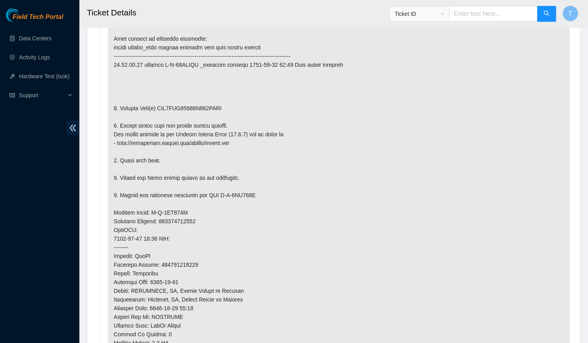
scroll to position [442, 0]
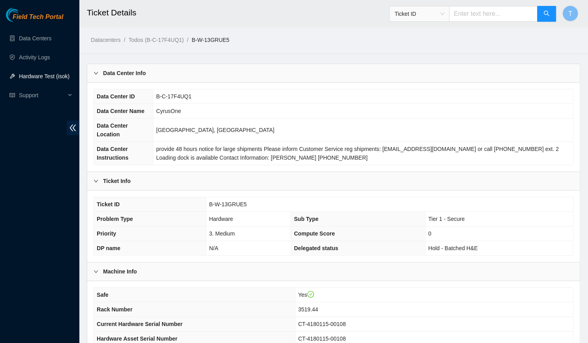
click at [64, 73] on link "Hardware Test (isok)" at bounding box center [44, 76] width 51 height 6
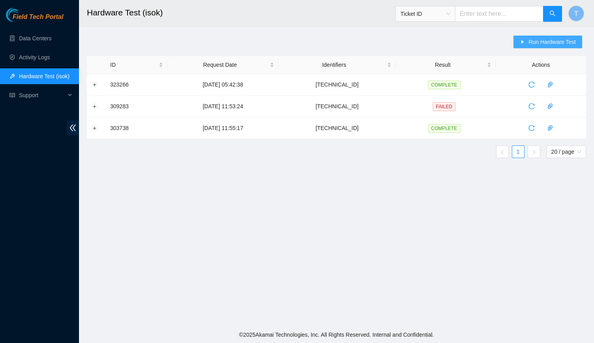
click at [528, 46] on button "Run Hardware Test" at bounding box center [547, 42] width 69 height 13
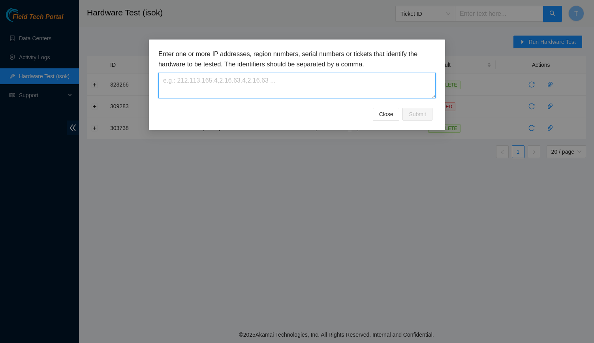
click at [234, 83] on textarea at bounding box center [296, 86] width 277 height 26
paste textarea "[TECHNICAL_ID]"
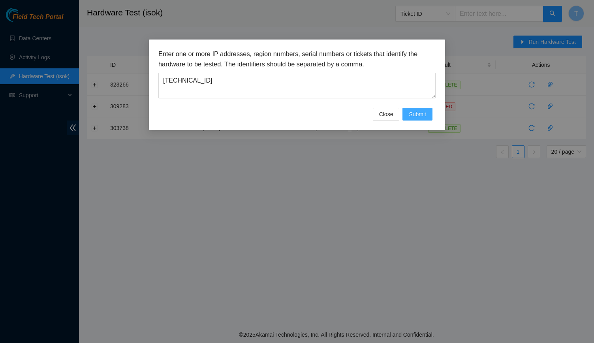
click at [425, 114] on span "Submit" at bounding box center [416, 114] width 17 height 9
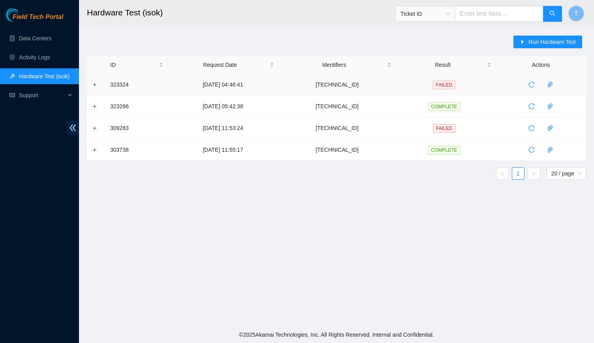
click at [445, 86] on span "FAILED" at bounding box center [444, 85] width 22 height 9
click at [236, 83] on td "16-08-2025 04:46:41" at bounding box center [222, 85] width 111 height 22
click at [97, 84] on button "Expand row" at bounding box center [95, 84] width 6 height 6
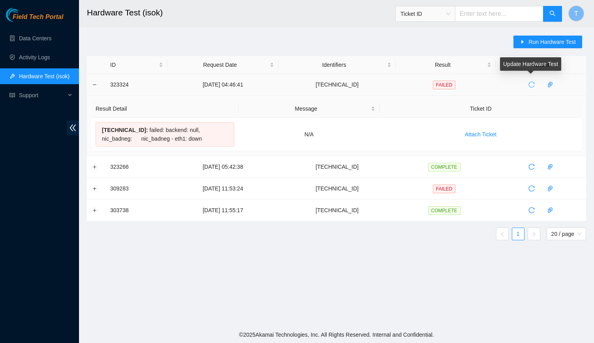
click at [528, 83] on icon "reload" at bounding box center [531, 84] width 6 height 6
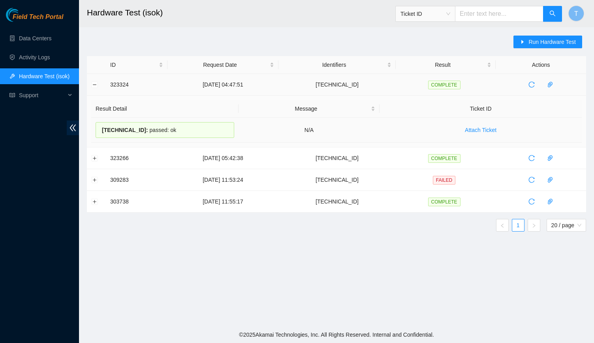
click at [214, 128] on div "23.62.60.14 : passed: ok" at bounding box center [165, 130] width 139 height 16
copy div "23.62.60.14 : passed: ok"
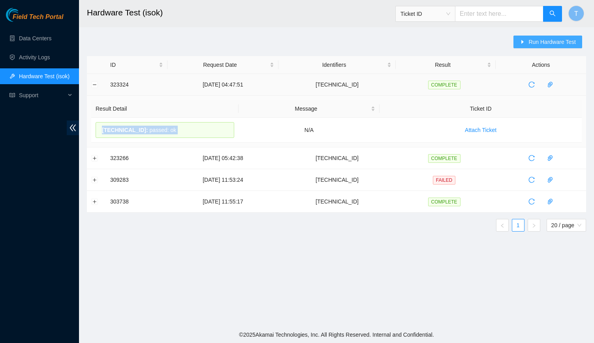
click at [541, 43] on span "Run Hardware Test" at bounding box center [551, 41] width 47 height 9
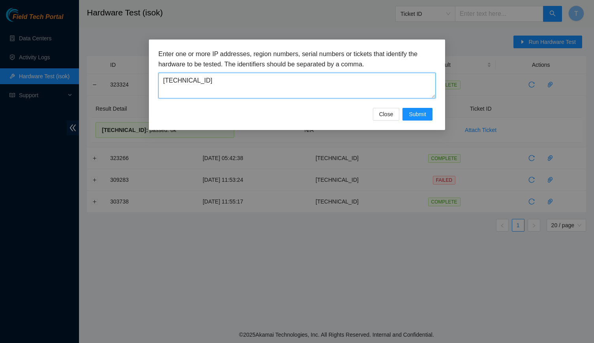
click at [332, 85] on textarea "[TECHNICAL_ID]" at bounding box center [296, 86] width 277 height 26
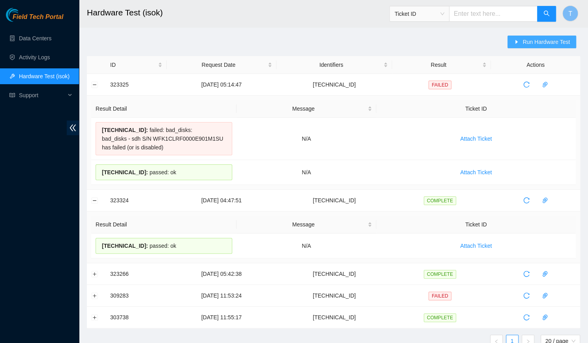
click at [569, 39] on button "Run Hardware Test" at bounding box center [541, 42] width 69 height 13
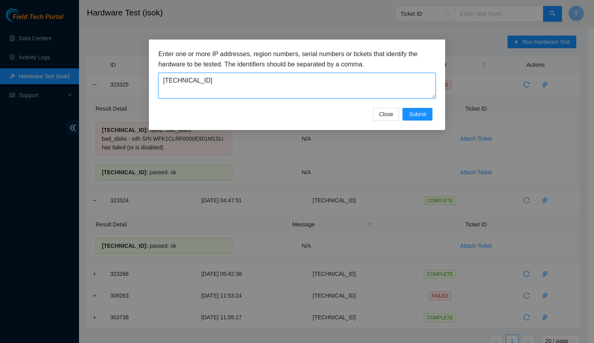
click at [358, 91] on textarea "[TECHNICAL_ID]" at bounding box center [296, 86] width 277 height 26
paste textarea "2.16.202"
type textarea "[TECHNICAL_ID]"
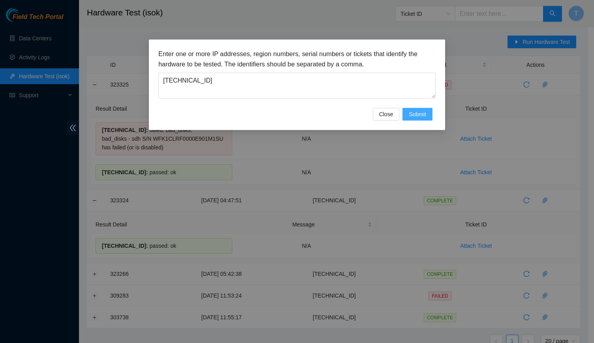
click at [420, 111] on span "Submit" at bounding box center [416, 114] width 17 height 9
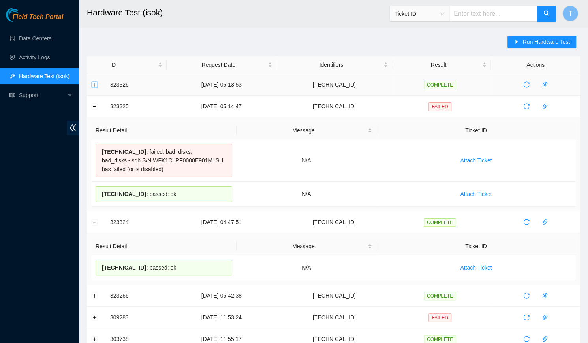
click at [96, 87] on button "Expand row" at bounding box center [95, 84] width 6 height 6
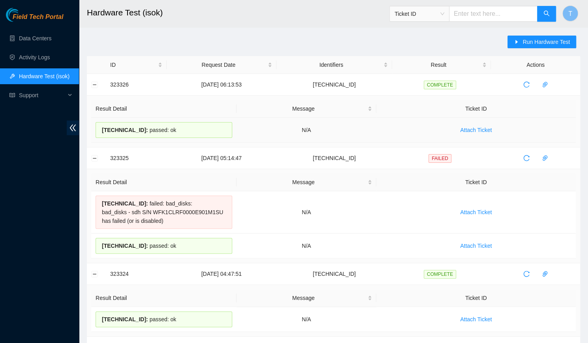
click at [154, 131] on div "[TECHNICAL_ID] : passed: ok" at bounding box center [164, 130] width 137 height 16
copy div "[TECHNICAL_ID] : passed: ok"
